Goal: Information Seeking & Learning: Learn about a topic

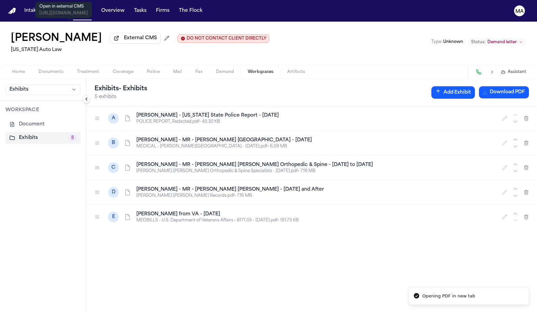
click at [50, 5] on p "Open in external CMS" at bounding box center [63, 6] width 49 height 5
click at [70, 6] on button "Matters" at bounding box center [82, 11] width 24 height 12
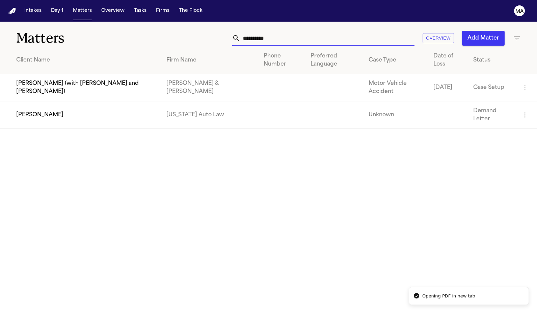
drag, startPoint x: 370, startPoint y: 32, endPoint x: 297, endPoint y: 30, distance: 73.3
click at [297, 31] on div "**********" at bounding box center [340, 38] width 362 height 15
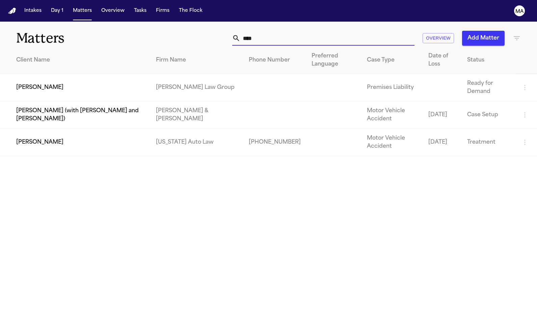
type input "*****"
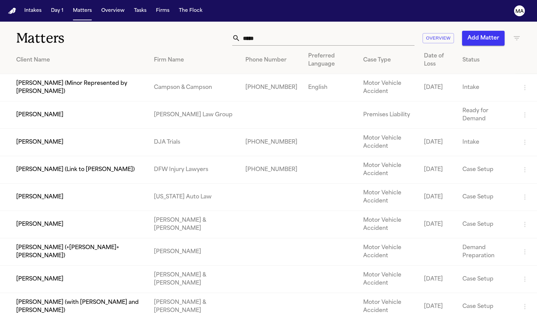
click at [144, 74] on td "[PERSON_NAME] (Minor Represented by [PERSON_NAME])" at bounding box center [74, 87] width 149 height 27
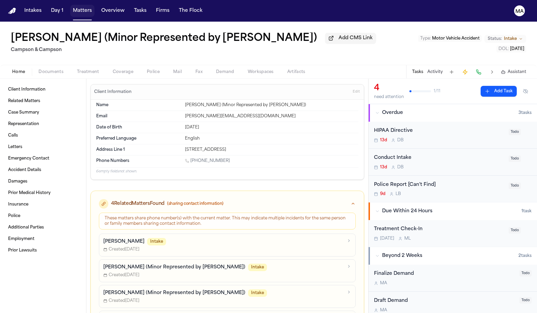
click at [70, 7] on button "Matters" at bounding box center [82, 11] width 24 height 12
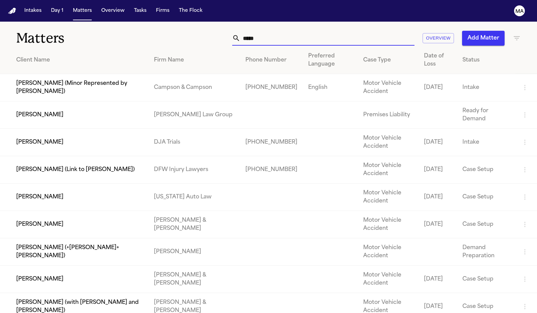
click at [364, 31] on input "*****" at bounding box center [327, 38] width 174 height 15
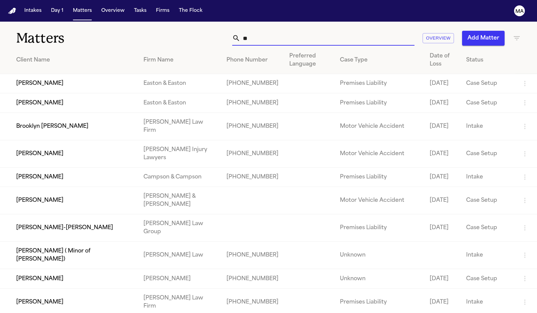
type input "*"
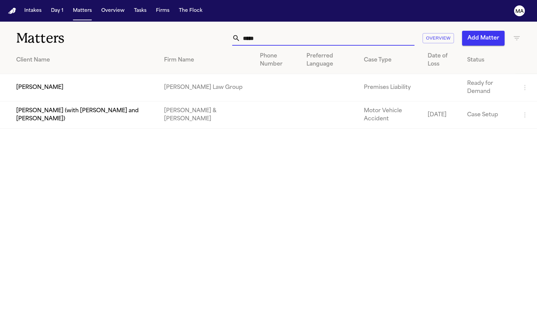
type input "*****"
click at [106, 74] on td "[PERSON_NAME]" at bounding box center [79, 87] width 159 height 27
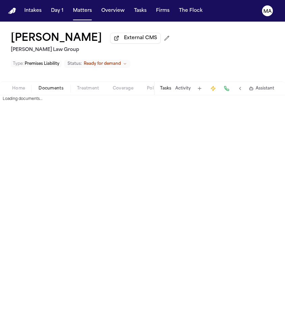
click at [38, 86] on span "Documents" at bounding box center [50, 88] width 25 height 5
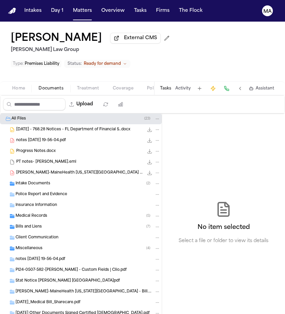
click at [46, 167] on div "[PERSON_NAME]-MaineHealth [US_STATE][GEOGRAPHIC_DATA] - Bill.pdf 523.9 KB • PDF" at bounding box center [81, 172] width 162 height 11
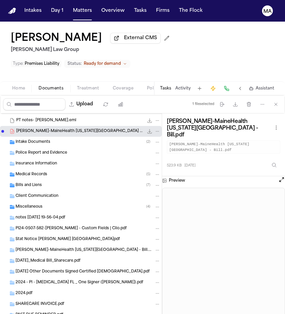
scroll to position [44, 0]
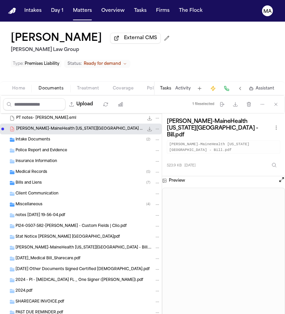
click at [44, 169] on div "Medical Records ( 5 )" at bounding box center [88, 172] width 145 height 6
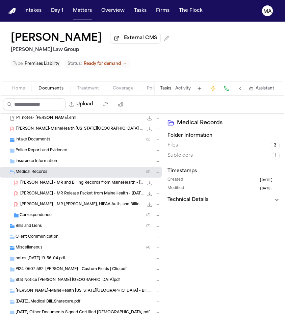
click at [46, 212] on div "Correspondence ( 2 )" at bounding box center [90, 215] width 141 height 6
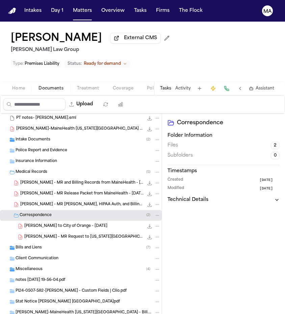
click at [41, 245] on div "Bills and Liens ( 7 )" at bounding box center [88, 248] width 145 height 6
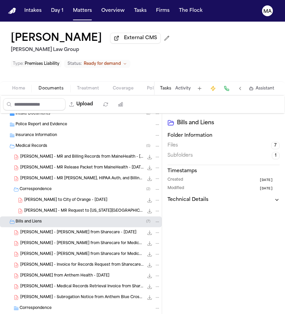
scroll to position [74, 0]
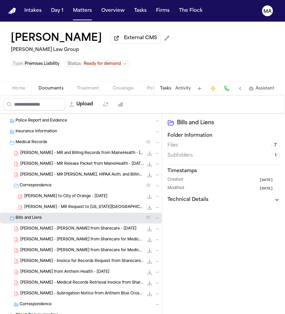
click at [51, 277] on div "[PERSON_NAME] - Medical Records Retrieval Invoice from Sharecare - [DATE] 145.8…" at bounding box center [81, 282] width 162 height 11
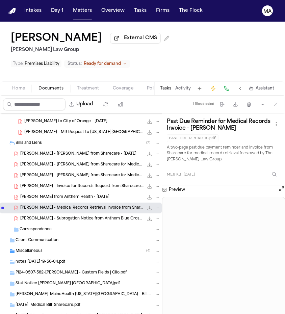
scroll to position [158, 0]
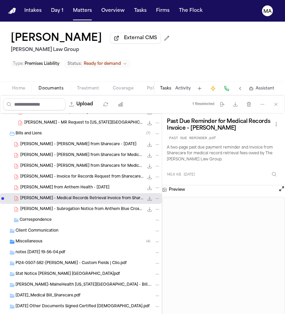
click at [33, 239] on span "Miscellaneous" at bounding box center [29, 242] width 27 height 6
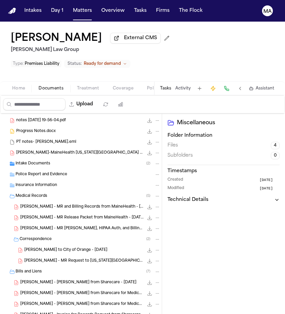
scroll to position [12, 0]
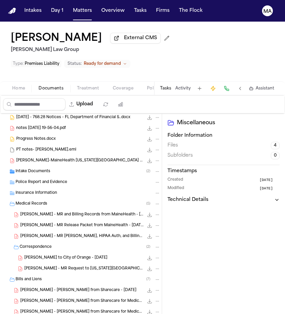
click at [38, 212] on span "[PERSON_NAME] - MR and Billing Records from MaineHealth - [DATE] to [DATE]" at bounding box center [81, 215] width 123 height 6
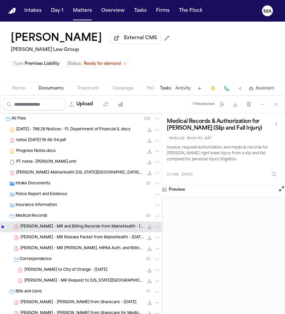
scroll to position [0, 0]
click at [28, 178] on div "Intake Documents ( 2 )" at bounding box center [81, 183] width 162 height 11
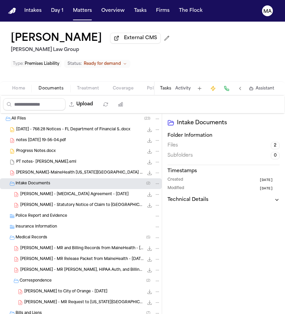
click at [44, 170] on span "[PERSON_NAME]-MaineHealth [US_STATE][GEOGRAPHIC_DATA] - Bill.pdf" at bounding box center [79, 173] width 127 height 6
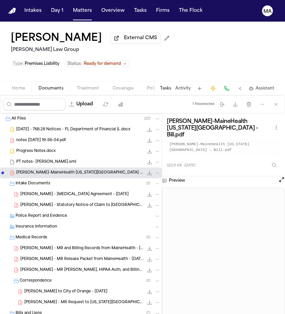
click at [44, 149] on span "Progress Notes.docx" at bounding box center [35, 152] width 39 height 6
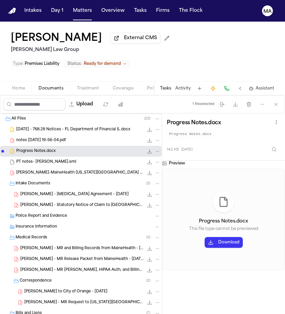
click at [31, 138] on span "notes [DATE] 19-56-04.pdf" at bounding box center [41, 141] width 50 height 6
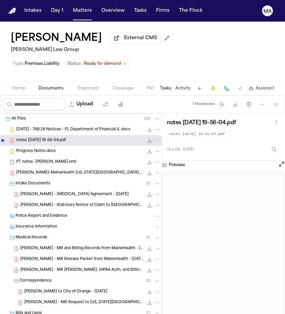
click at [35, 127] on span "[DATE] - 768.28 Notices - FL Department of Financial S..docx" at bounding box center [73, 130] width 114 height 6
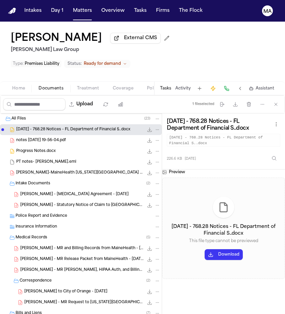
click at [34, 192] on span "[PERSON_NAME] - [MEDICAL_DATA] Agreement - [DATE]" at bounding box center [74, 195] width 108 height 6
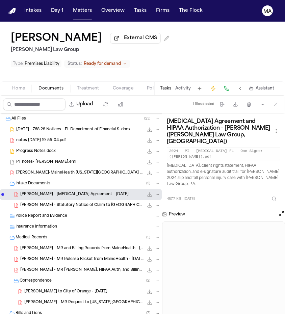
click at [33, 203] on span "[PERSON_NAME] - Statutory Notice of Claim to [GEOGRAPHIC_DATA] - [DATE]" at bounding box center [81, 206] width 123 height 6
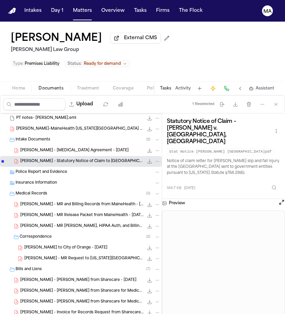
scroll to position [44, 0]
click at [41, 202] on span "[PERSON_NAME] - MR and Billing Records from MaineHealth - [DATE] to [DATE]" at bounding box center [81, 205] width 123 height 6
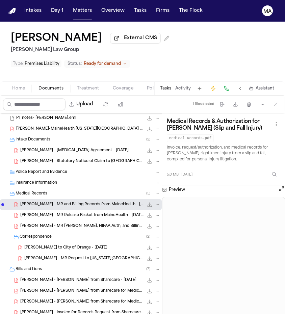
click at [39, 213] on span "[PERSON_NAME] - MR Release Packet from MaineHealth - [DATE] to [DATE]" at bounding box center [81, 216] width 123 height 6
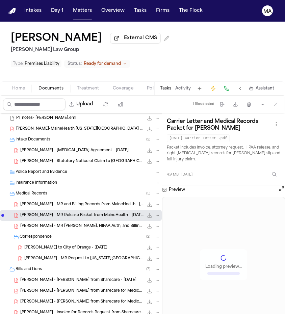
click at [37, 223] on span "[PERSON_NAME] - MR [PERSON_NAME], HIPAA Auth, and Billing from [GEOGRAPHIC_DATA…" at bounding box center [81, 226] width 123 height 6
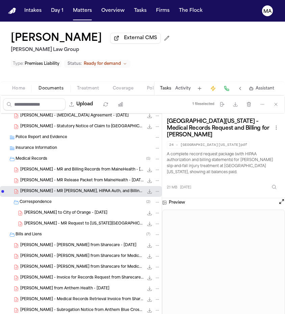
scroll to position [82, 0]
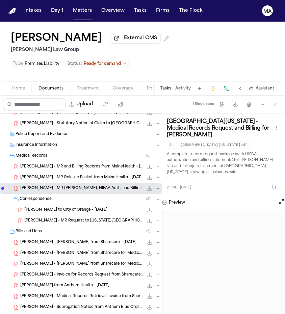
click at [41, 250] on span "[PERSON_NAME] - [PERSON_NAME] from Sharecare for Medical Records - [DATE]" at bounding box center [81, 253] width 123 height 6
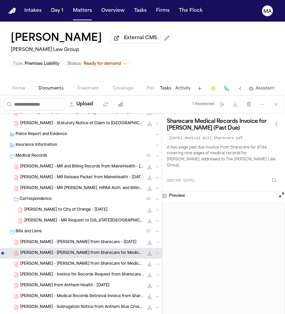
scroll to position [0, 0]
click at [42, 240] on span "[PERSON_NAME] - [PERSON_NAME] from Sharecare - [DATE]" at bounding box center [78, 243] width 116 height 6
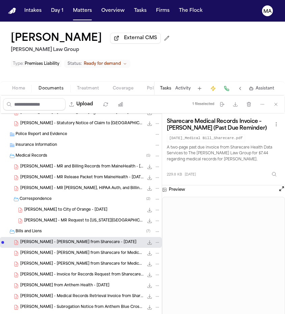
click at [38, 259] on div "[PERSON_NAME] - [PERSON_NAME] from Sharecare for Medical Records - [DATE] 229.1…" at bounding box center [81, 264] width 162 height 11
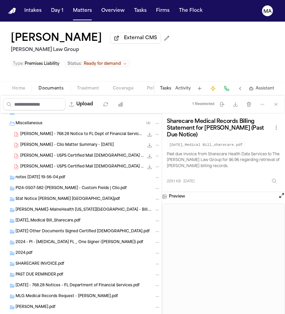
scroll to position [297, 0]
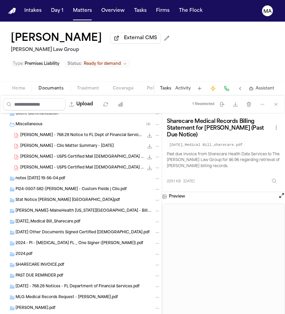
click at [44, 130] on div "[PERSON_NAME] - 768.28 Notice to FL Dept of Financial Services - [DATE] 222.0 K…" at bounding box center [81, 135] width 162 height 11
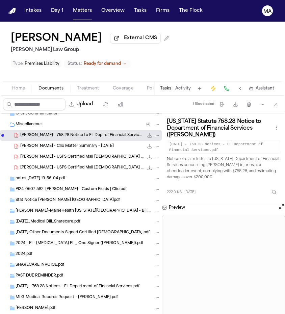
click at [51, 143] on span "[PERSON_NAME] - Clio Matter Summary - [DATE]" at bounding box center [67, 146] width 94 height 6
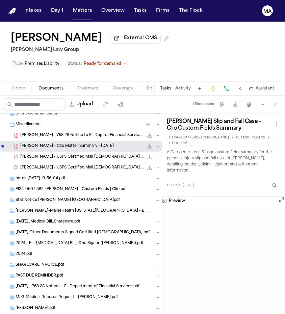
click at [45, 165] on span "[PERSON_NAME] - USPS Certified Mail [DEMOGRAPHIC_DATA] - 7.2020" at bounding box center [81, 168] width 123 height 6
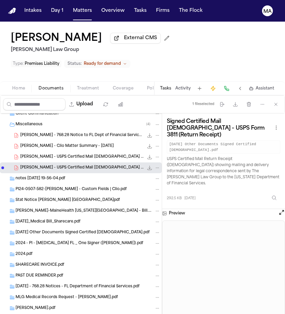
click at [46, 154] on span "[PERSON_NAME] - USPS Certified Mail [DEMOGRAPHIC_DATA] - [DATE]" at bounding box center [81, 157] width 123 height 6
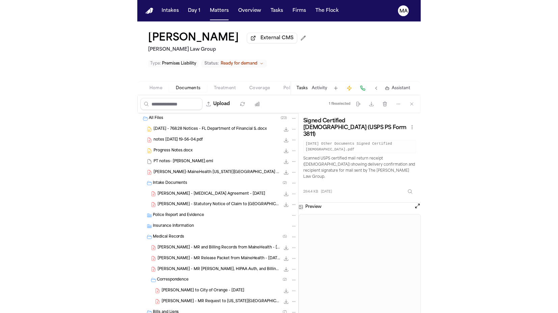
scroll to position [0, 0]
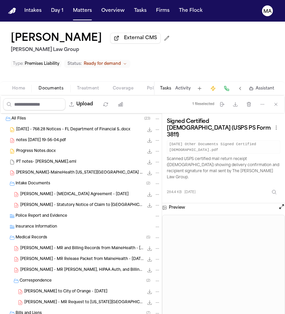
click at [44, 159] on span "PT notes- [PERSON_NAME].eml" at bounding box center [46, 162] width 60 height 6
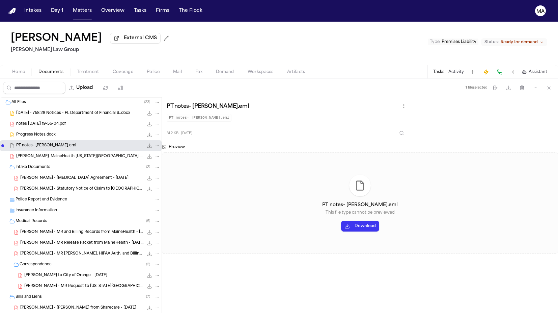
click at [229, 228] on div "Preview PT notes- [PERSON_NAME].eml This file type cannot be previewed Download" at bounding box center [360, 237] width 396 height 187
